Goal: Information Seeking & Learning: Learn about a topic

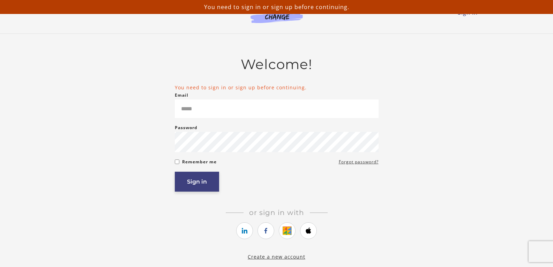
type input "**********"
click at [195, 180] on button "Sign in" at bounding box center [197, 182] width 44 height 20
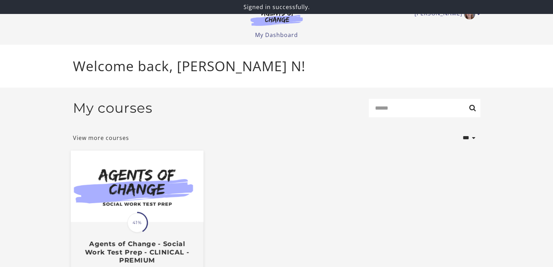
click at [170, 188] on img at bounding box center [136, 186] width 133 height 72
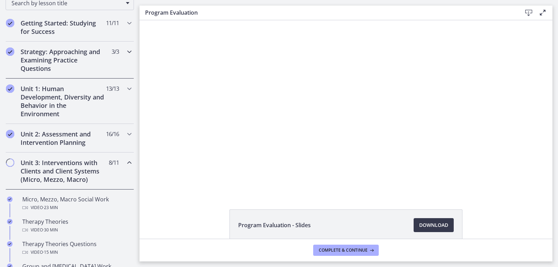
scroll to position [140, 0]
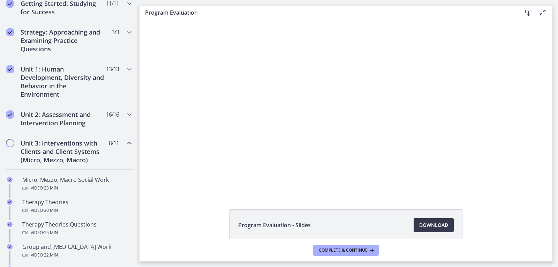
click at [125, 142] on icon "Chapters" at bounding box center [129, 143] width 8 height 8
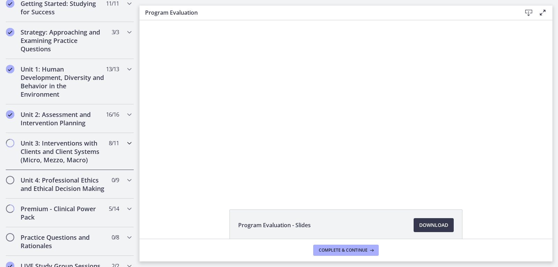
click at [125, 142] on icon "Chapters" at bounding box center [129, 143] width 8 height 8
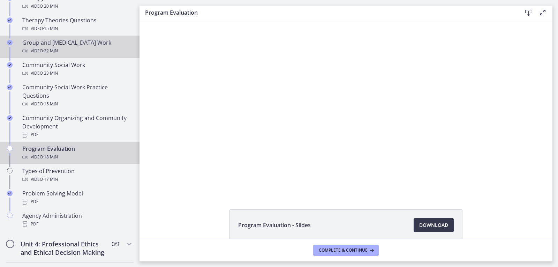
scroll to position [349, 0]
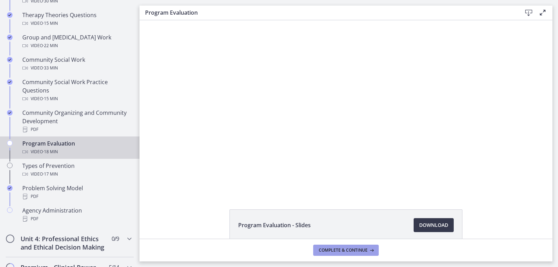
click at [369, 252] on icon at bounding box center [371, 250] width 7 height 6
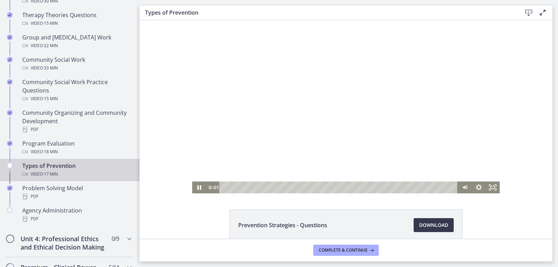
click at [259, 148] on div at bounding box center [346, 106] width 308 height 173
click at [198, 188] on icon "Play Video" at bounding box center [200, 187] width 17 height 14
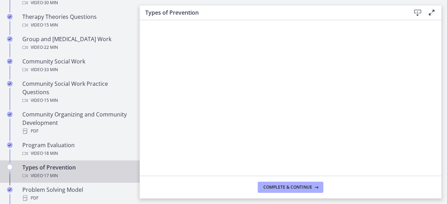
scroll to position [349, 0]
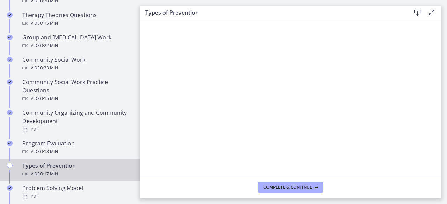
click at [332, 35] on div at bounding box center [290, 106] width 296 height 166
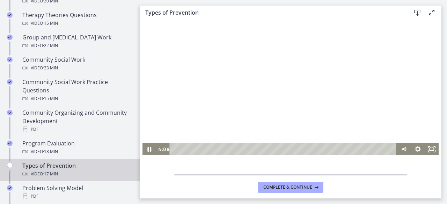
click at [423, 72] on div at bounding box center [290, 71] width 296 height 166
click at [232, 148] on div "Playbar" at bounding box center [284, 149] width 218 height 12
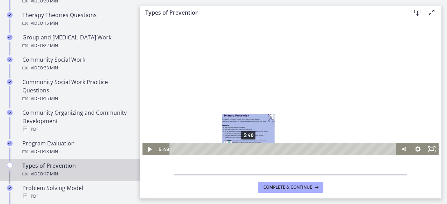
click at [246, 148] on div "5:48" at bounding box center [284, 149] width 218 height 12
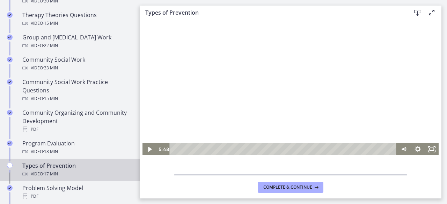
click at [255, 97] on div at bounding box center [290, 71] width 296 height 166
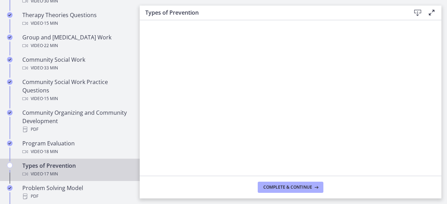
scroll to position [70, 0]
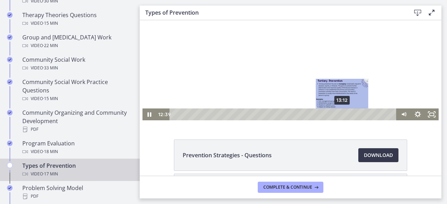
click at [339, 114] on div "13:12" at bounding box center [284, 114] width 218 height 12
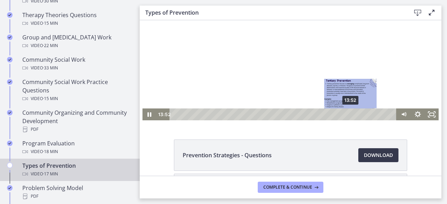
click at [348, 113] on div "13:52" at bounding box center [284, 114] width 218 height 12
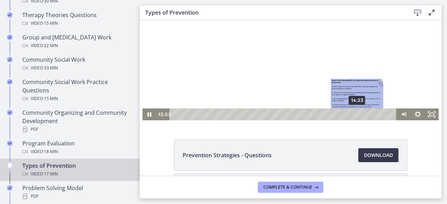
click at [354, 112] on div "14:23" at bounding box center [284, 114] width 218 height 12
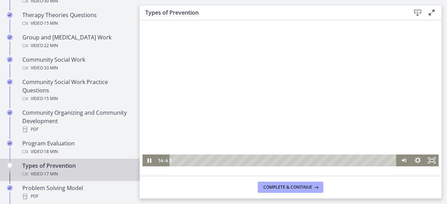
scroll to position [35, 0]
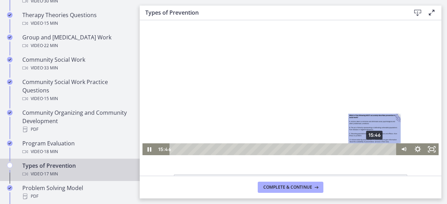
click at [372, 147] on div "15:46" at bounding box center [284, 149] width 218 height 12
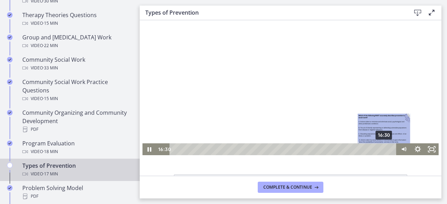
click at [381, 150] on div "16:30" at bounding box center [284, 149] width 218 height 12
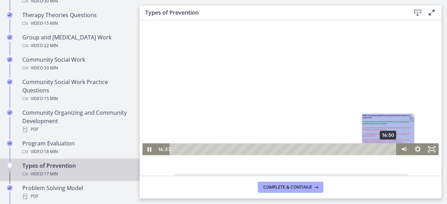
click at [385, 148] on div "16:50" at bounding box center [284, 149] width 218 height 12
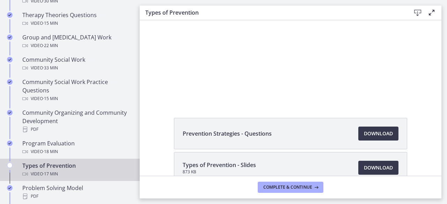
scroll to position [132, 0]
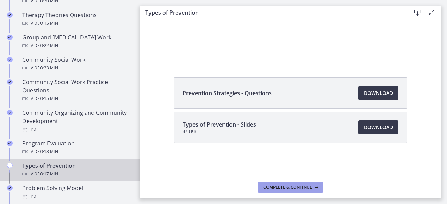
click at [291, 187] on span "Complete & continue" at bounding box center [287, 188] width 49 height 6
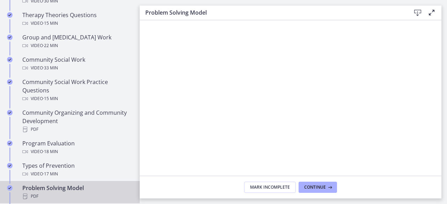
click at [443, 112] on main "Problem Solving Model Download Enable fullscreen Mark Incomplete Continue" at bounding box center [293, 102] width 307 height 204
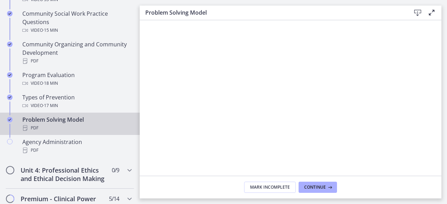
scroll to position [419, 0]
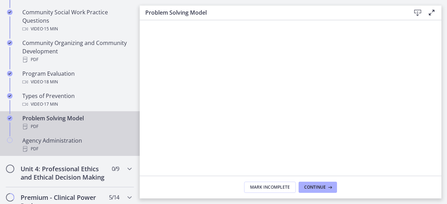
click at [75, 142] on div "Agency Administration PDF" at bounding box center [76, 144] width 109 height 17
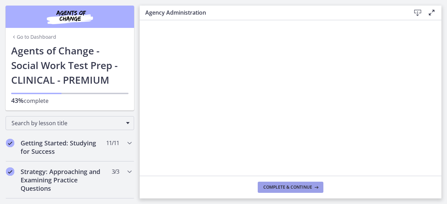
click at [280, 182] on button "Complete & continue" at bounding box center [290, 187] width 66 height 11
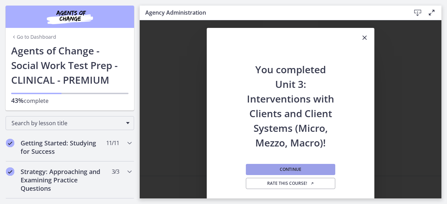
click at [328, 167] on button "Continue" at bounding box center [290, 169] width 89 height 11
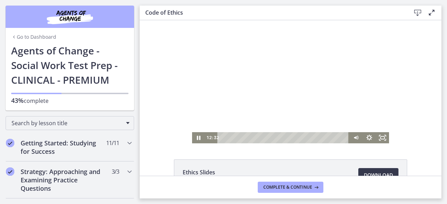
click at [310, 95] on div at bounding box center [290, 81] width 197 height 123
click at [277, 137] on div "Playbar" at bounding box center [283, 137] width 123 height 11
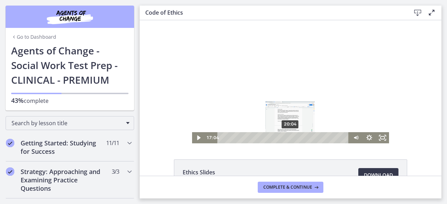
click at [287, 136] on div "20:04" at bounding box center [283, 137] width 123 height 11
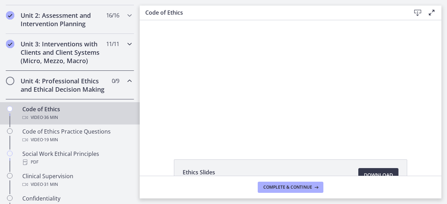
scroll to position [279, 0]
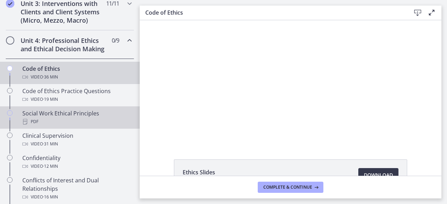
click at [53, 122] on div "Social Work Ethical Principles PDF" at bounding box center [76, 117] width 109 height 17
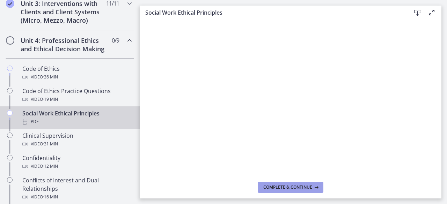
click at [306, 185] on span "Complete & continue" at bounding box center [287, 188] width 49 height 6
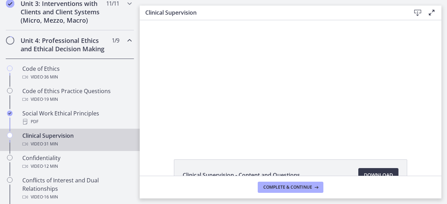
click at [72, 148] on div "Video · 31 min" at bounding box center [76, 144] width 109 height 8
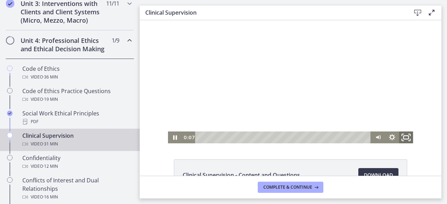
click at [403, 139] on rect "Fullscreen" at bounding box center [405, 137] width 5 height 3
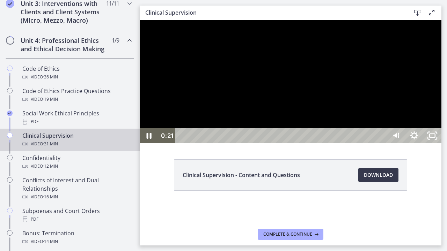
click at [419, 143] on div at bounding box center [290, 81] width 301 height 123
click at [441, 143] on div at bounding box center [290, 81] width 301 height 123
click at [441, 143] on icon "Unfullscreen" at bounding box center [432, 135] width 18 height 15
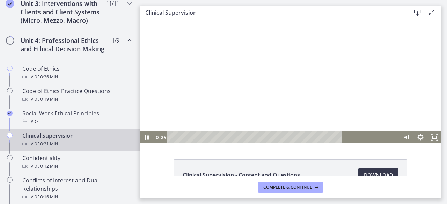
scroll to position [35, 0]
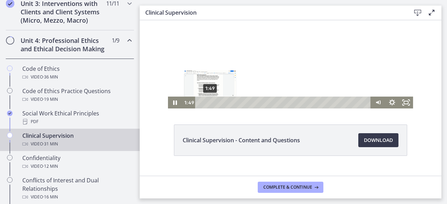
click at [207, 101] on div "1:49" at bounding box center [283, 103] width 167 height 12
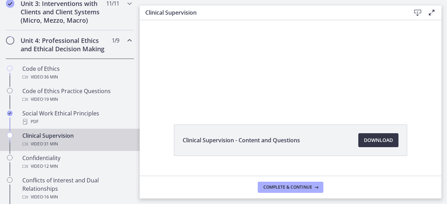
click at [375, 140] on span "Download Opens in a new window" at bounding box center [378, 140] width 29 height 8
click at [305, 187] on span "Complete & continue" at bounding box center [287, 188] width 49 height 6
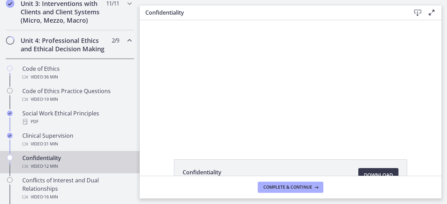
click at [91, 171] on div "Video · 12 min" at bounding box center [76, 166] width 109 height 8
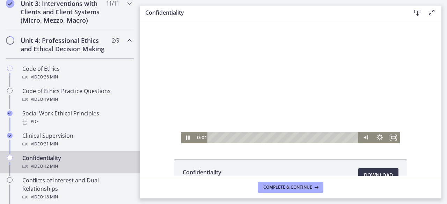
click at [391, 80] on div at bounding box center [290, 81] width 219 height 123
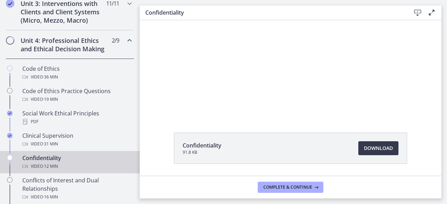
scroll to position [48, 0]
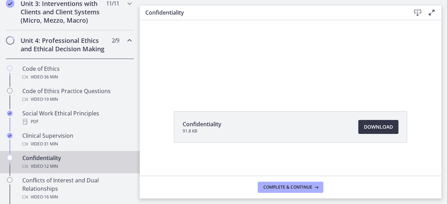
click at [370, 126] on span "Download Opens in a new window" at bounding box center [378, 127] width 29 height 8
click at [314, 188] on icon at bounding box center [315, 188] width 7 height 6
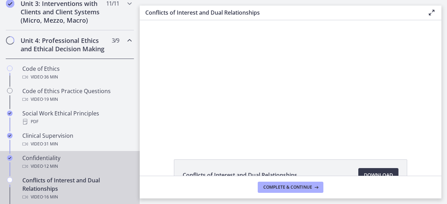
scroll to position [349, 0]
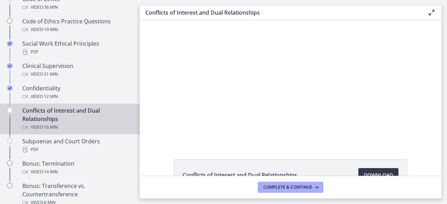
click at [67, 132] on div "Video · 16 min" at bounding box center [76, 127] width 109 height 8
click at [369, 167] on li "Conflicts of Interest and Dual Relationships Download Opens in a new window" at bounding box center [290, 174] width 233 height 31
click at [373, 174] on span "Download Opens in a new window" at bounding box center [378, 175] width 29 height 8
click at [311, 187] on span "Complete & continue" at bounding box center [287, 188] width 49 height 6
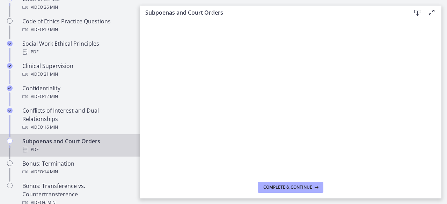
click at [55, 154] on div "PDF" at bounding box center [76, 149] width 109 height 8
click at [301, 184] on button "Complete & continue" at bounding box center [290, 187] width 66 height 11
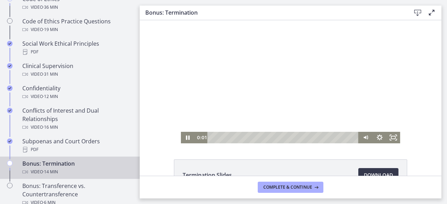
scroll to position [48, 0]
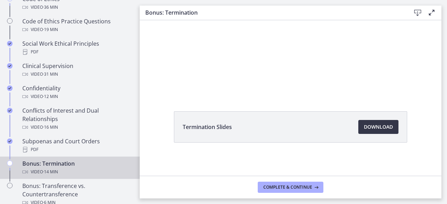
click at [380, 128] on span "Download Opens in a new window" at bounding box center [378, 127] width 29 height 8
click at [309, 189] on span "Complete & continue" at bounding box center [287, 188] width 49 height 6
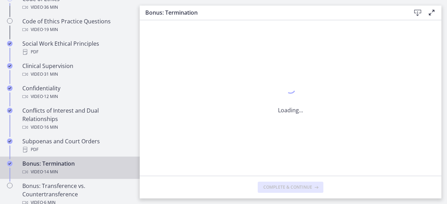
scroll to position [0, 0]
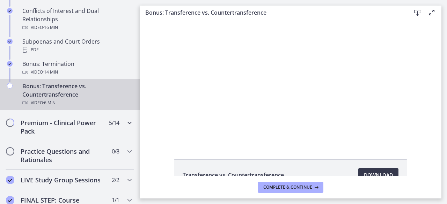
scroll to position [454, 0]
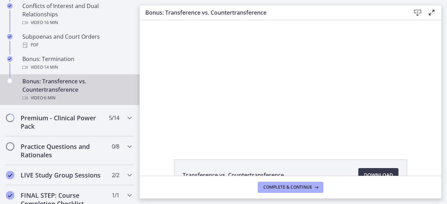
click at [65, 98] on div "Bonus: Transference vs. Countertransference Video · 6 min" at bounding box center [76, 89] width 109 height 25
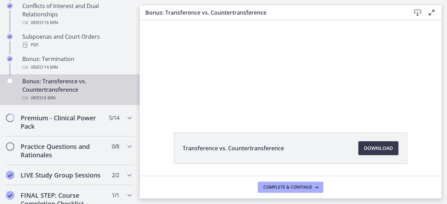
scroll to position [48, 0]
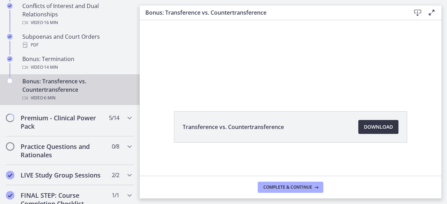
click at [365, 127] on span "Download Opens in a new window" at bounding box center [378, 127] width 29 height 8
click at [304, 183] on button "Complete & continue" at bounding box center [290, 187] width 66 height 11
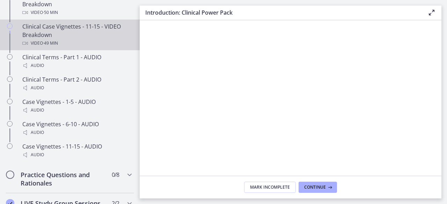
scroll to position [593, 0]
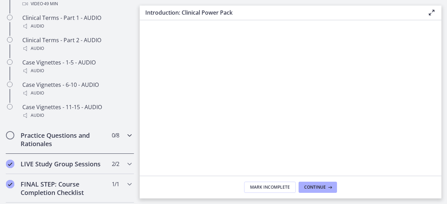
click at [77, 146] on h2 "Practice Questions and Rationales" at bounding box center [63, 139] width 85 height 17
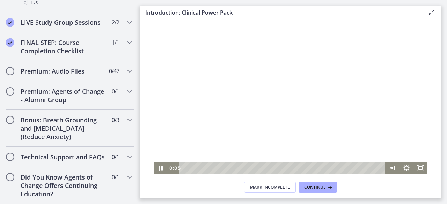
click at [322, 109] on div at bounding box center [290, 97] width 274 height 154
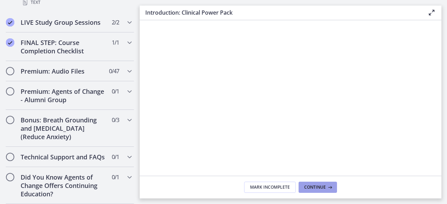
click at [330, 187] on icon at bounding box center [328, 188] width 7 height 6
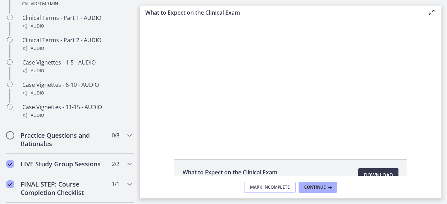
click at [273, 187] on span "Mark Incomplete" at bounding box center [270, 188] width 40 height 6
click at [105, 151] on div "Practice Questions and Rationales 0 / 8 Completed" at bounding box center [70, 139] width 128 height 29
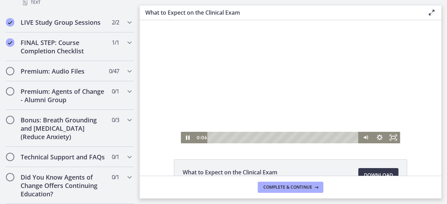
click at [339, 89] on div at bounding box center [290, 81] width 219 height 123
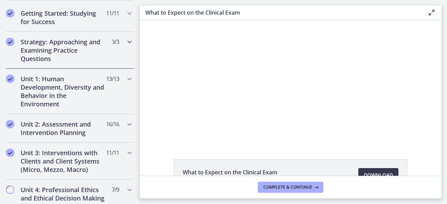
scroll to position [174, 0]
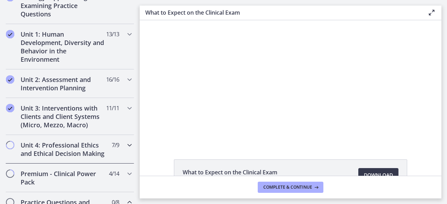
click at [11, 144] on span "Chapters" at bounding box center [10, 145] width 7 height 7
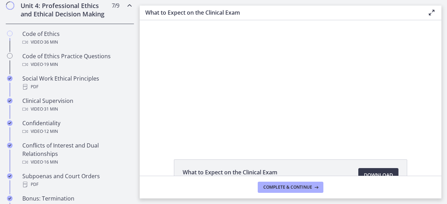
scroll to position [279, 0]
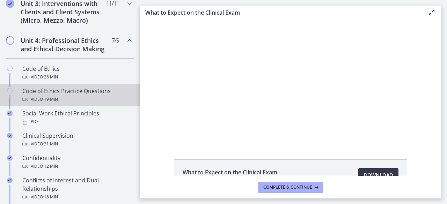
click at [72, 97] on div "Code of Ethics Practice Questions Video · 19 min" at bounding box center [76, 95] width 109 height 17
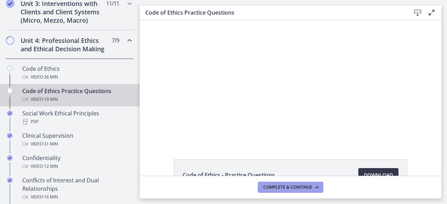
click at [283, 186] on span "Complete & continue" at bounding box center [287, 188] width 49 height 6
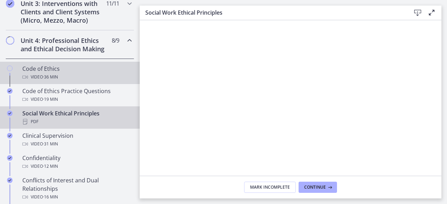
click at [52, 78] on div "Code of Ethics Video · 36 min" at bounding box center [76, 73] width 109 height 17
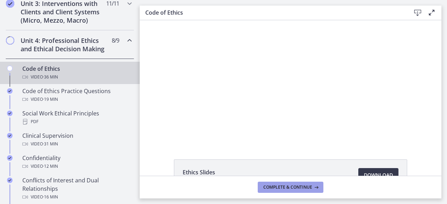
click at [305, 185] on span "Complete & continue" at bounding box center [287, 188] width 49 height 6
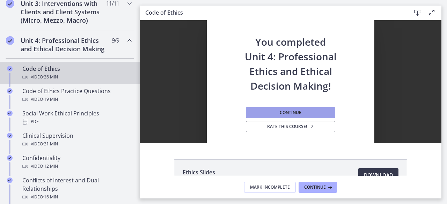
click at [297, 113] on span "Continue" at bounding box center [290, 113] width 22 height 6
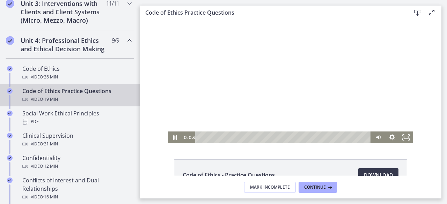
click at [275, 121] on div at bounding box center [290, 81] width 245 height 123
